Goal: Task Accomplishment & Management: Use online tool/utility

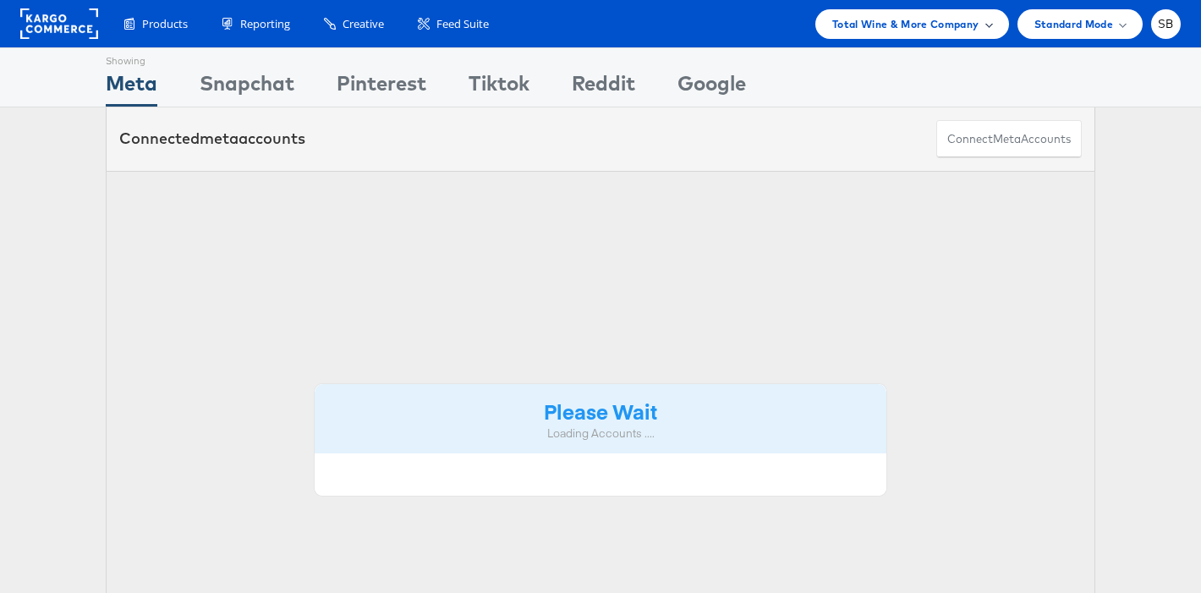
click at [882, 12] on div "Total Wine & More Company" at bounding box center [913, 24] width 194 height 30
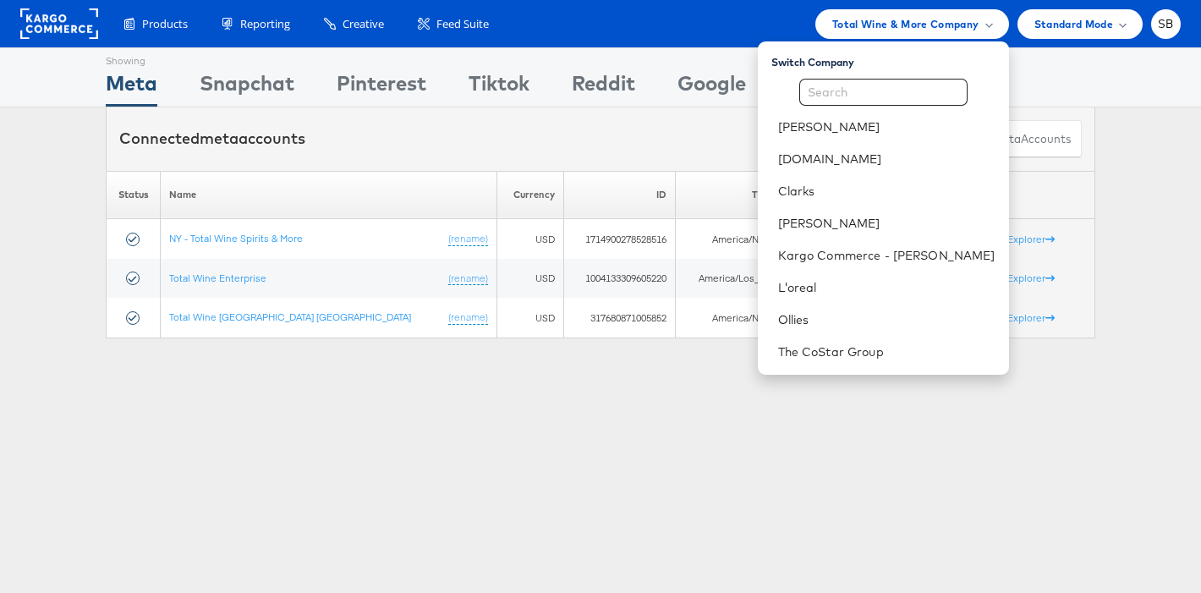
click at [524, 459] on div "Showing Meta Showing [GEOGRAPHIC_DATA] Showing Pinterest Showing Tiktok Showing…" at bounding box center [600, 470] width 1201 height 846
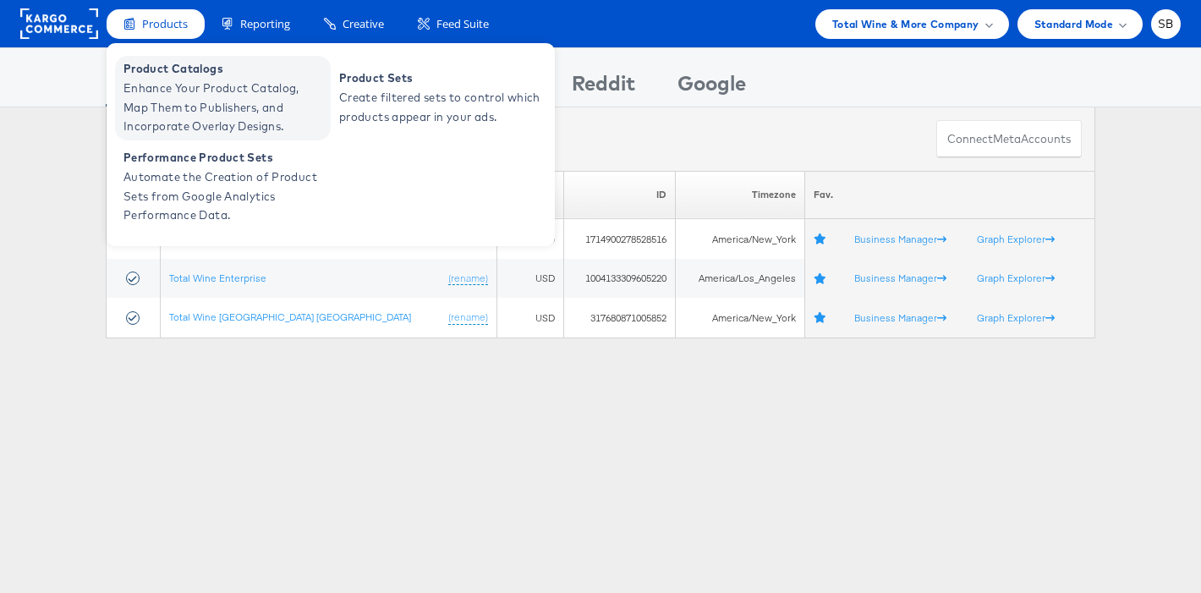
click at [202, 101] on span "Enhance Your Product Catalog, Map Them to Publishers, and Incorporate Overlay D…" at bounding box center [225, 108] width 203 height 58
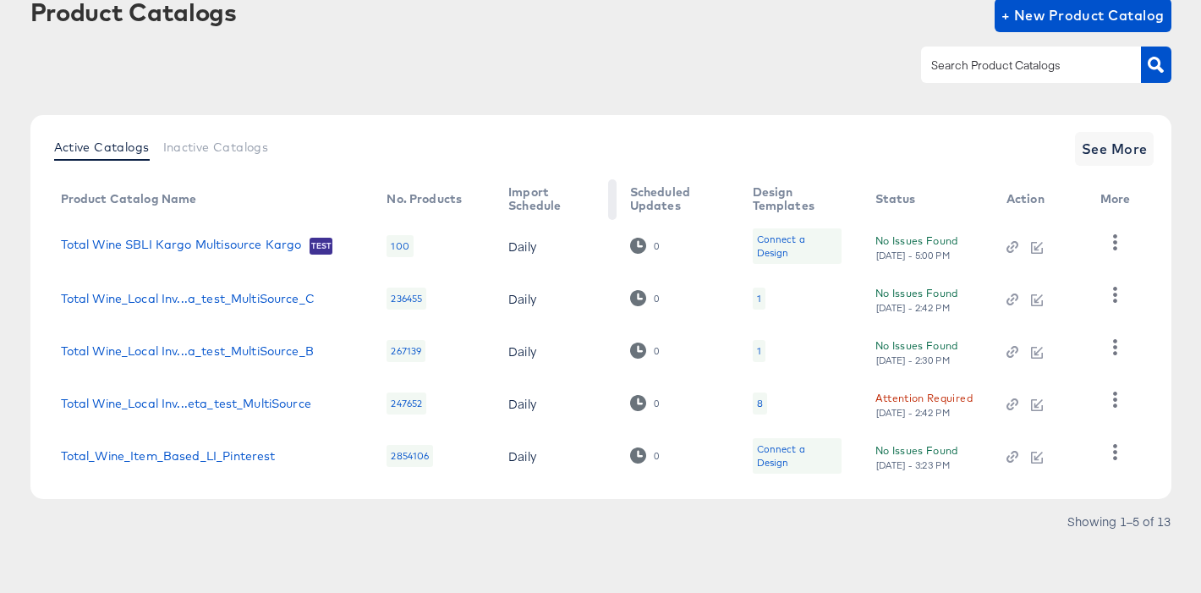
scroll to position [104, 0]
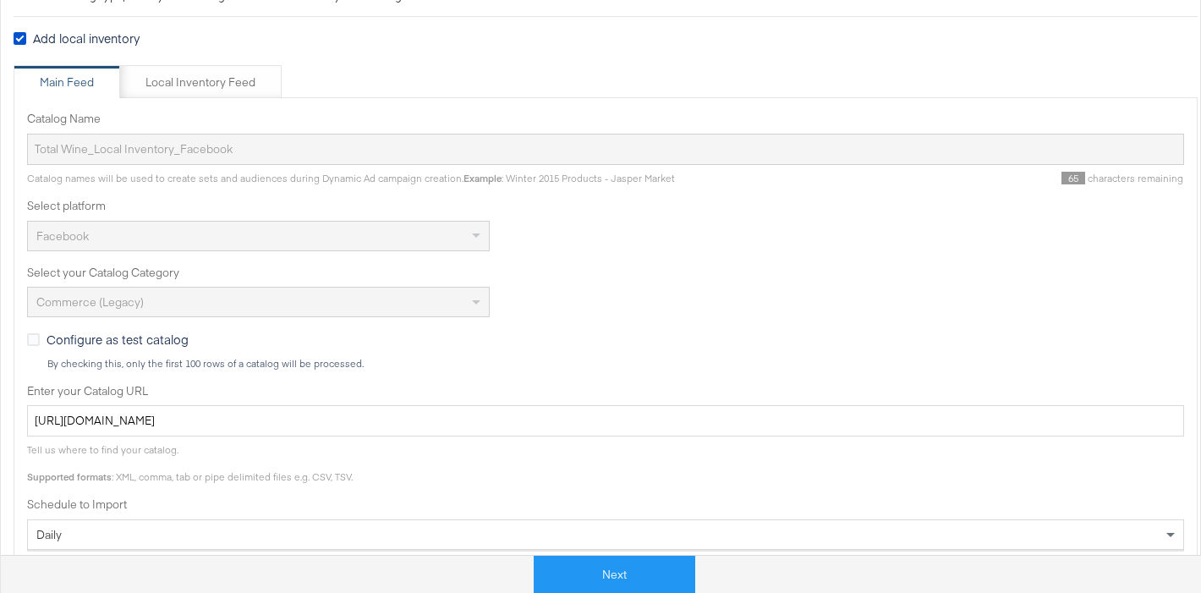
scroll to position [665, 0]
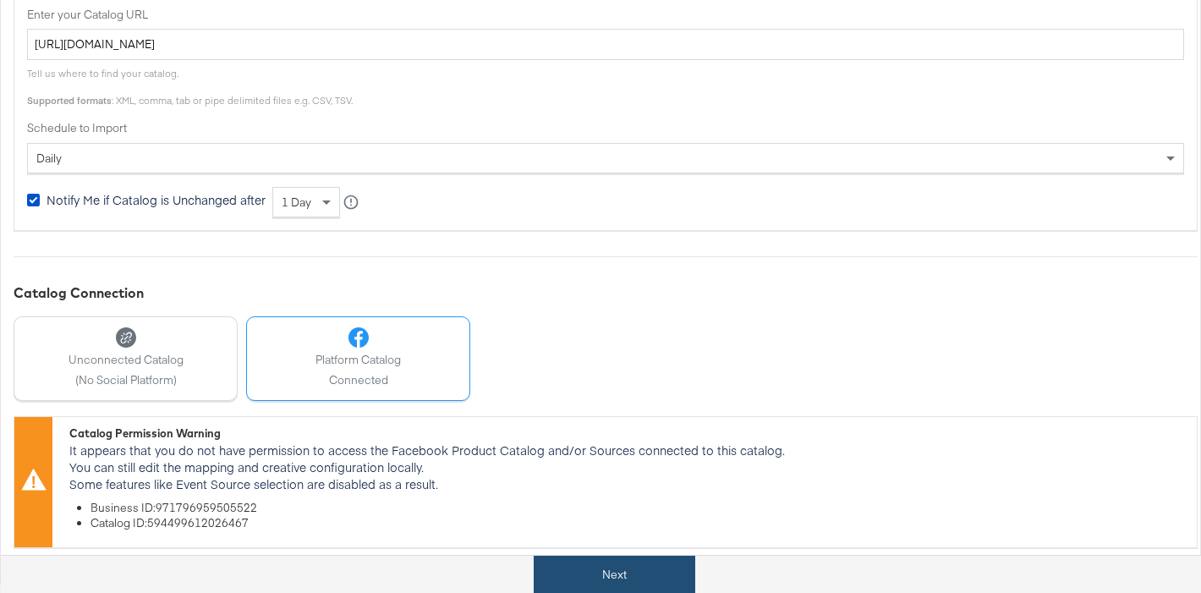
click at [633, 576] on button "Next" at bounding box center [615, 575] width 162 height 38
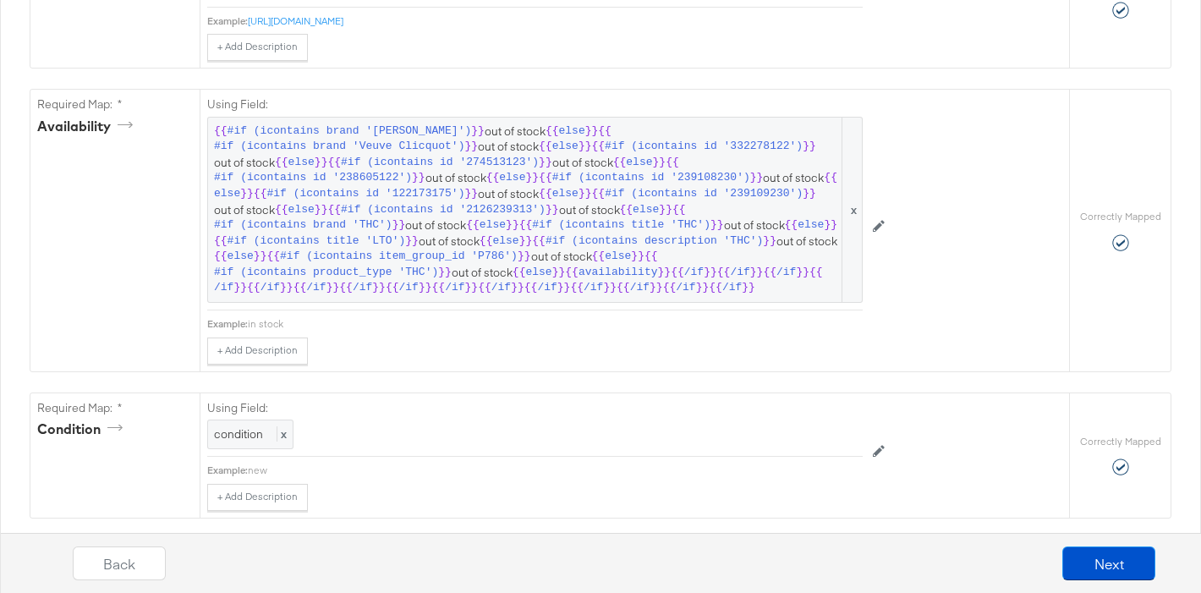
scroll to position [1332, 0]
